Goal: Task Accomplishment & Management: Manage account settings

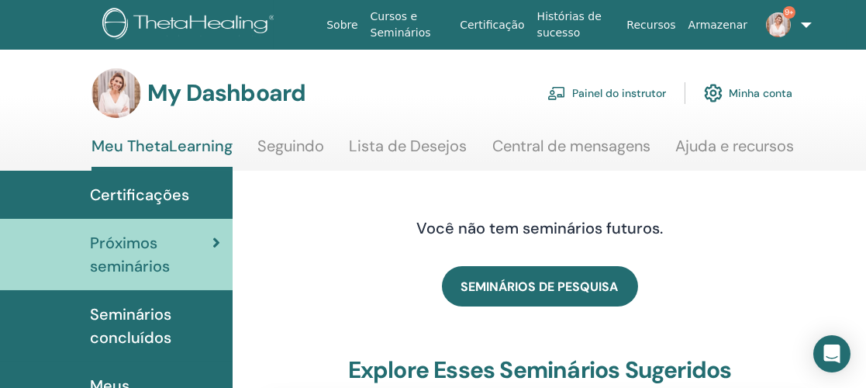
click at [621, 93] on link "Painel do instrutor" at bounding box center [606, 93] width 119 height 34
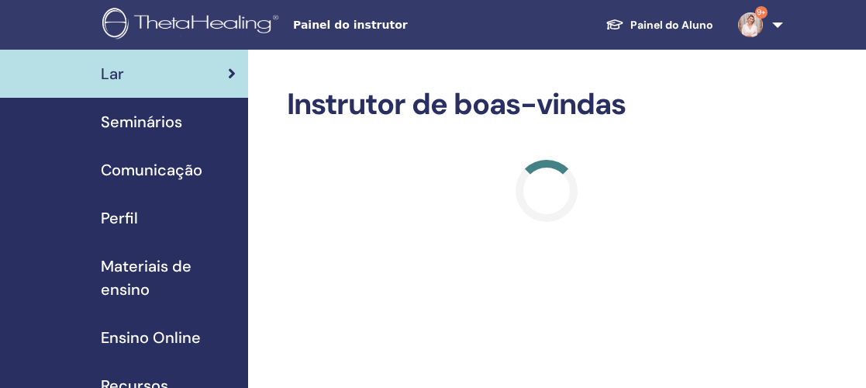
click at [650, 104] on h2 "Instrutor de boas-vindas" at bounding box center [546, 105] width 519 height 36
click at [153, 120] on span "Seminários" at bounding box center [141, 121] width 81 height 23
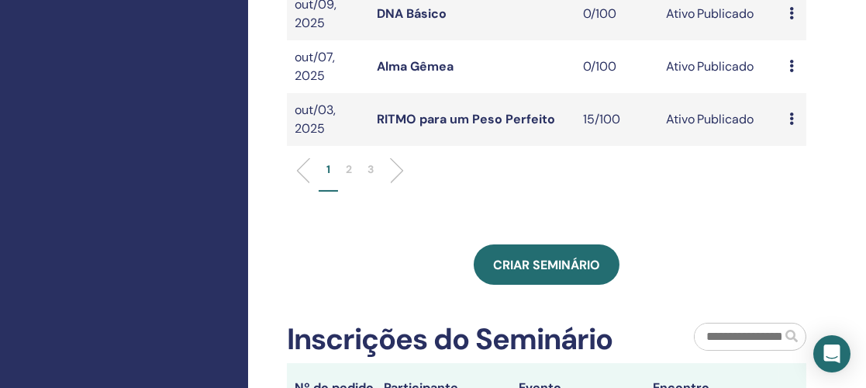
scroll to position [673, 0]
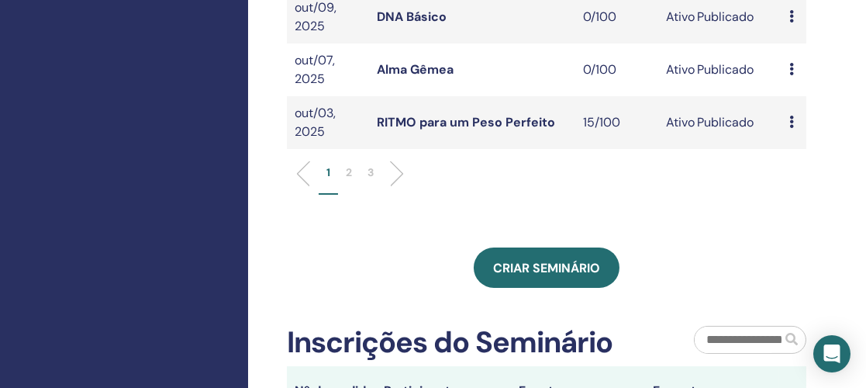
click at [347, 181] on p "2" at bounding box center [349, 172] width 6 height 16
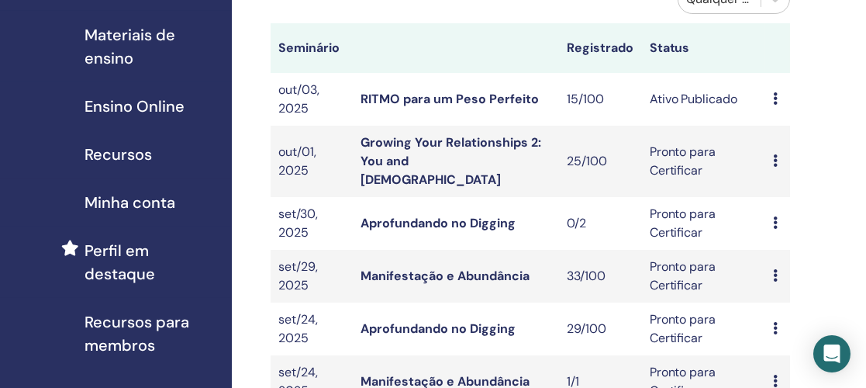
scroll to position [231, 16]
click at [416, 152] on link "Growing Your Relationships 2: You and God" at bounding box center [450, 160] width 181 height 53
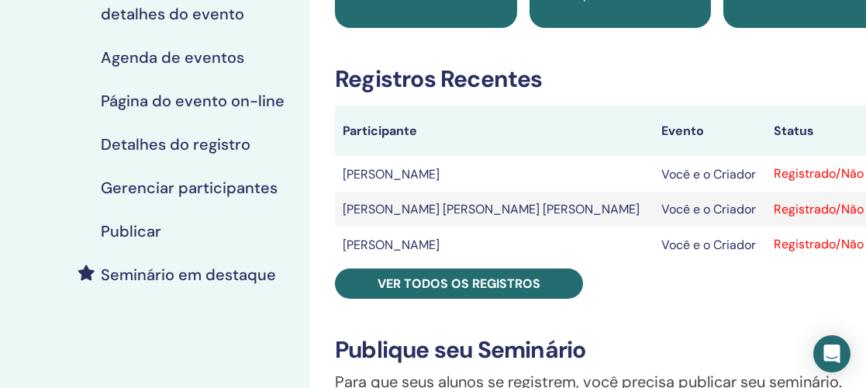
scroll to position [197, 0]
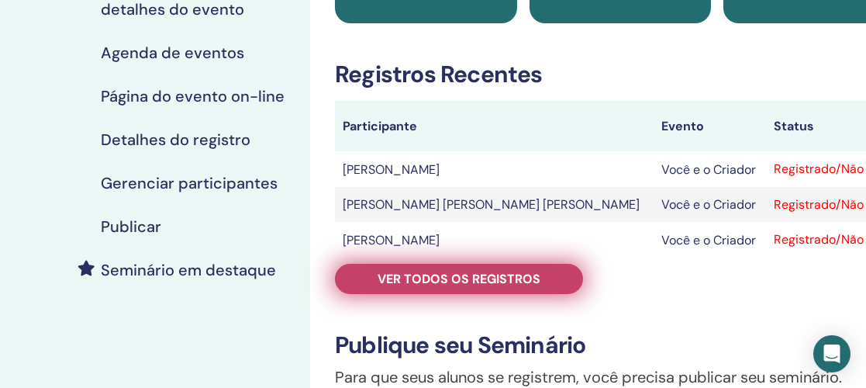
click at [455, 275] on font "Ver todos os registros" at bounding box center [459, 279] width 163 height 16
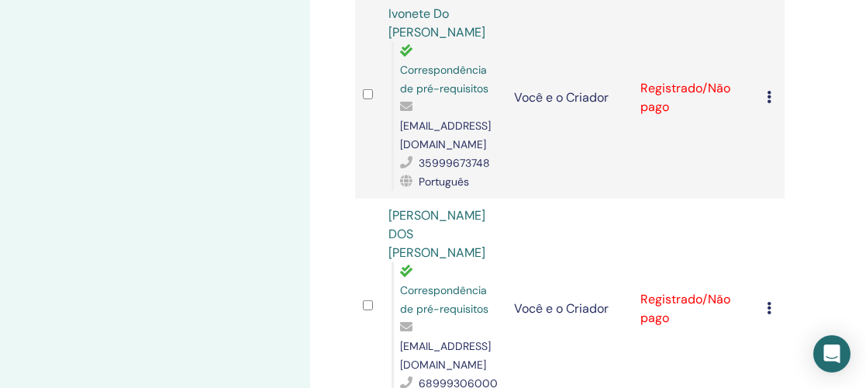
scroll to position [2520, 0]
